Goal: Communication & Community: Answer question/provide support

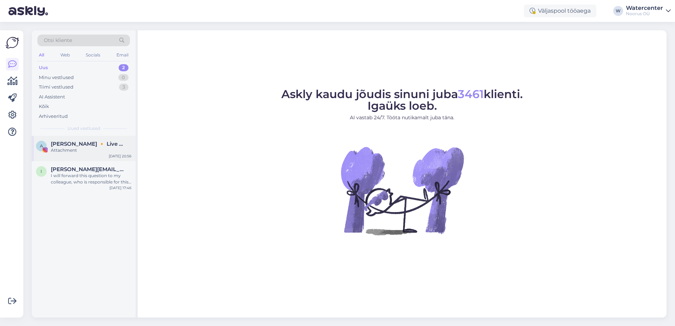
click at [79, 139] on div "A Annee Kàlinen 🔸 Live music performer 🔸 Digi turundus Attachment Sep 27 20:56" at bounding box center [84, 148] width 104 height 25
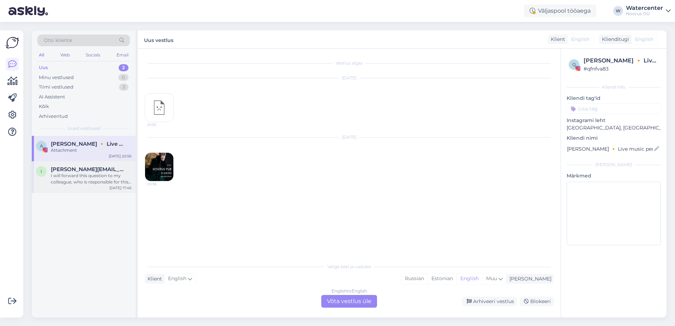
click at [77, 172] on span "[PERSON_NAME][EMAIL_ADDRESS][DOMAIN_NAME]" at bounding box center [87, 169] width 73 height 6
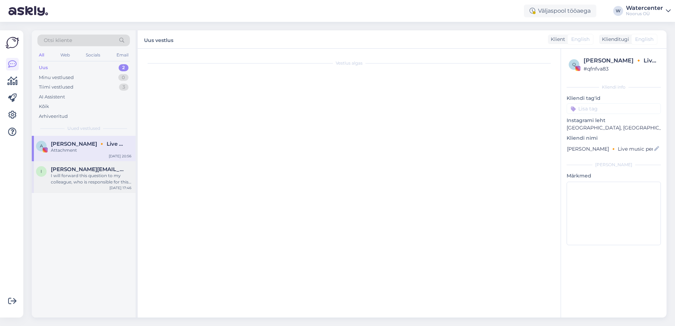
scroll to position [195, 0]
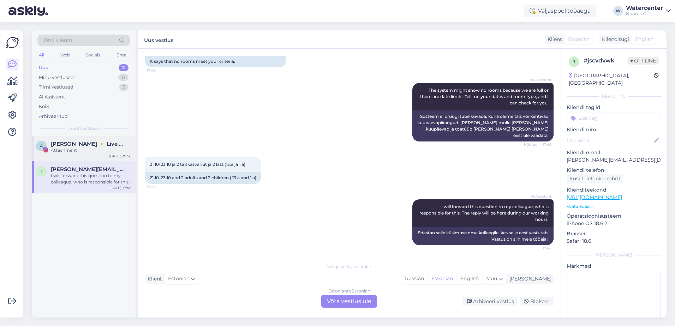
click at [126, 141] on div "[PERSON_NAME] 🔸 Live music performer 🔸 [PERSON_NAME]" at bounding box center [91, 144] width 81 height 6
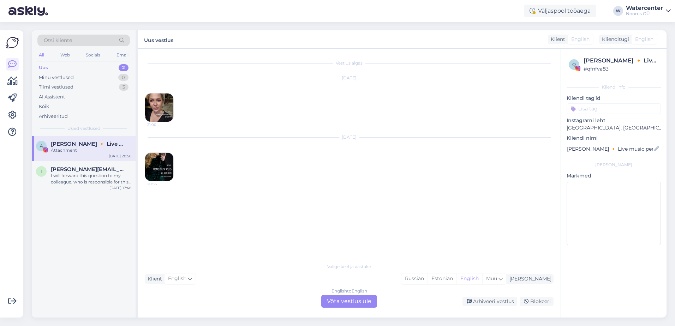
scroll to position [0, 0]
click at [162, 160] on img at bounding box center [159, 167] width 28 height 28
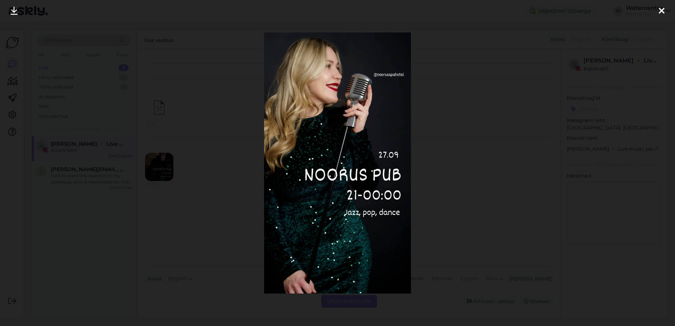
click at [505, 163] on div at bounding box center [337, 163] width 675 height 326
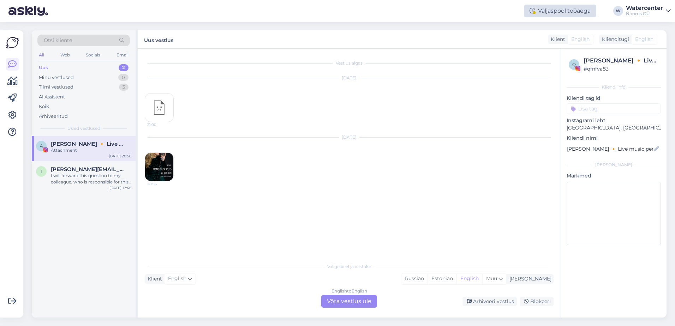
click at [570, 8] on div "Väljaspool tööaega" at bounding box center [560, 11] width 72 height 13
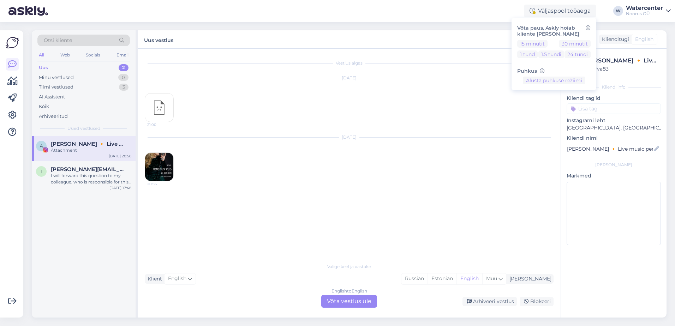
click at [381, 121] on div "Sep 20 2025 21:00" at bounding box center [349, 100] width 409 height 59
click at [76, 68] on div "Uus 2" at bounding box center [83, 68] width 93 height 10
